Goal: Check status: Check status

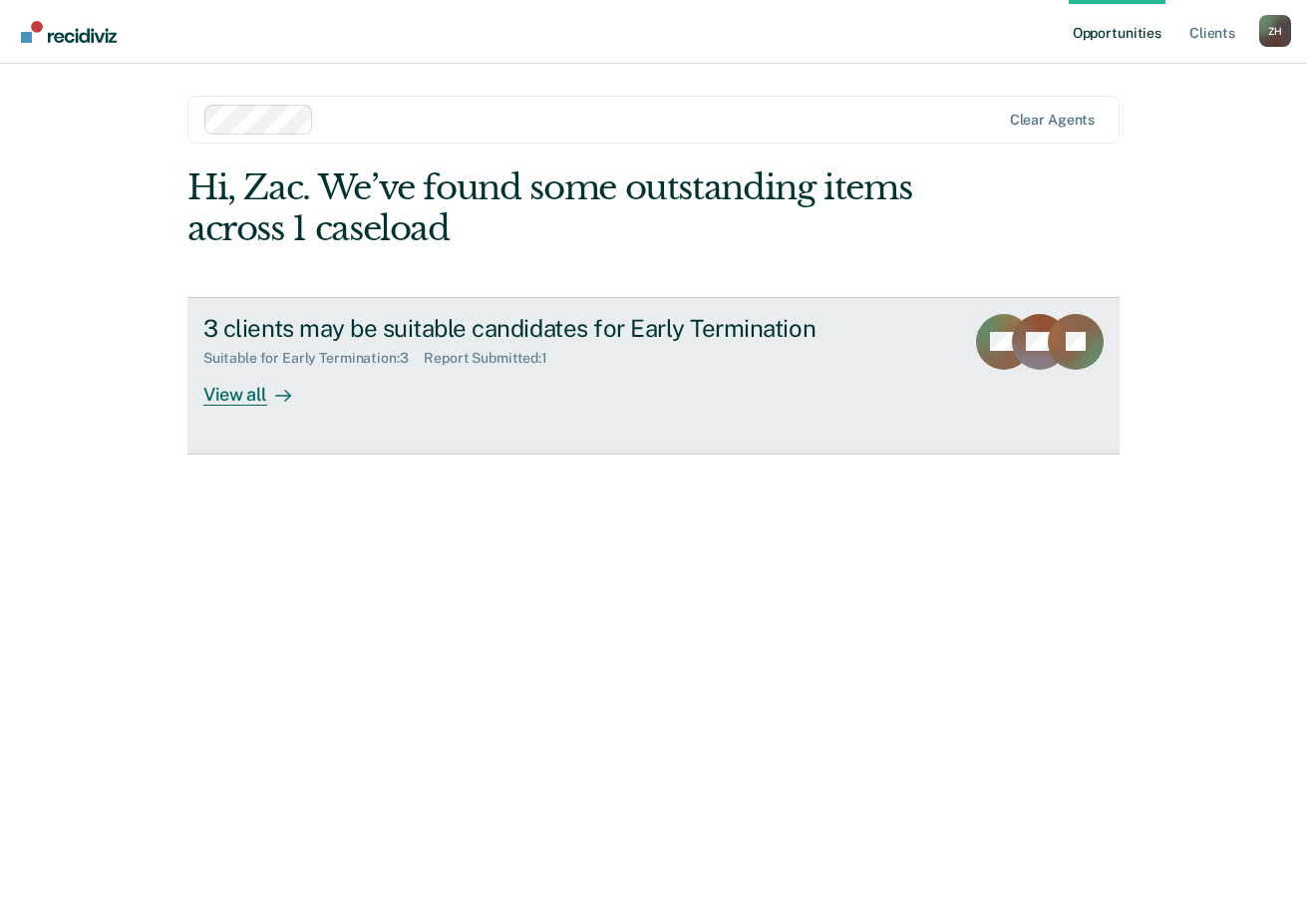
click at [362, 356] on div "Suitable for Early Termination : 3" at bounding box center [313, 358] width 221 height 17
